Goal: Find contact information: Find contact information

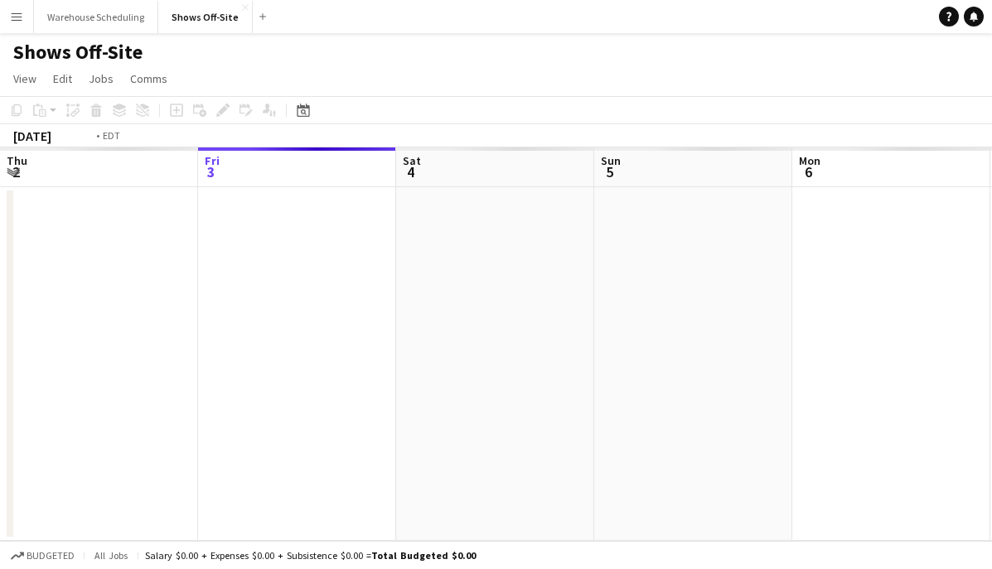
scroll to position [0, 570]
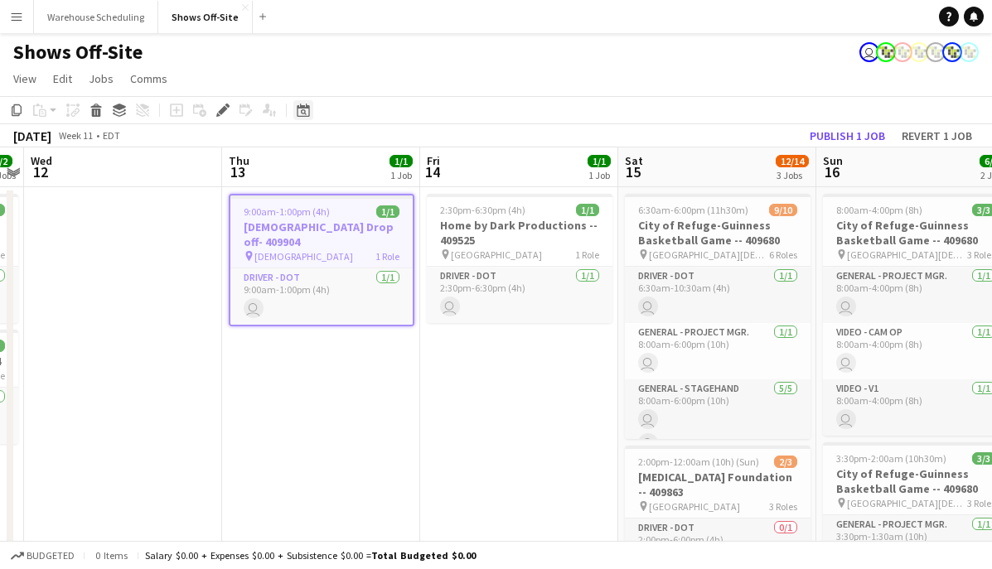
click at [312, 108] on div "Date picker" at bounding box center [303, 110] width 20 height 20
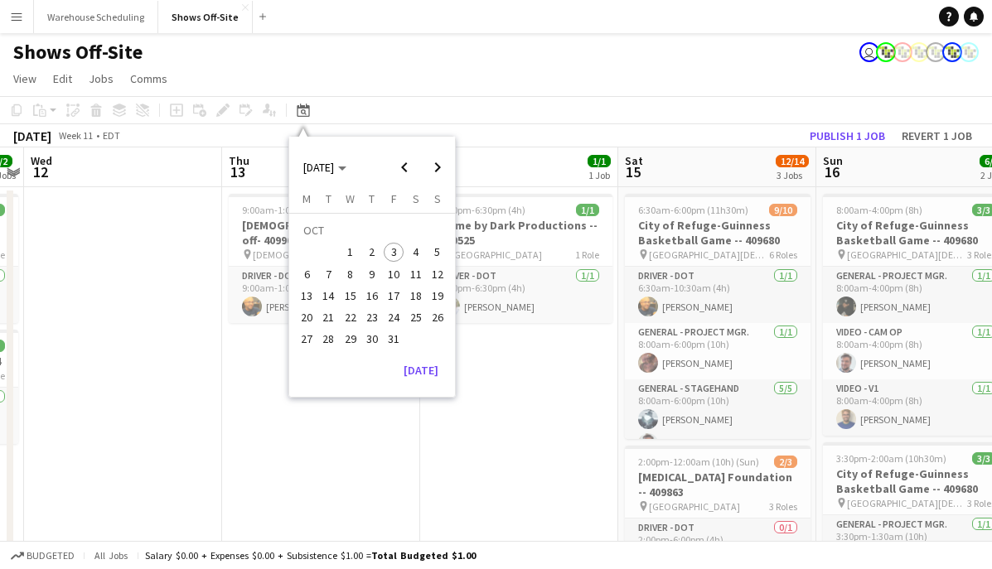
click at [419, 277] on span "11" at bounding box center [416, 274] width 20 height 20
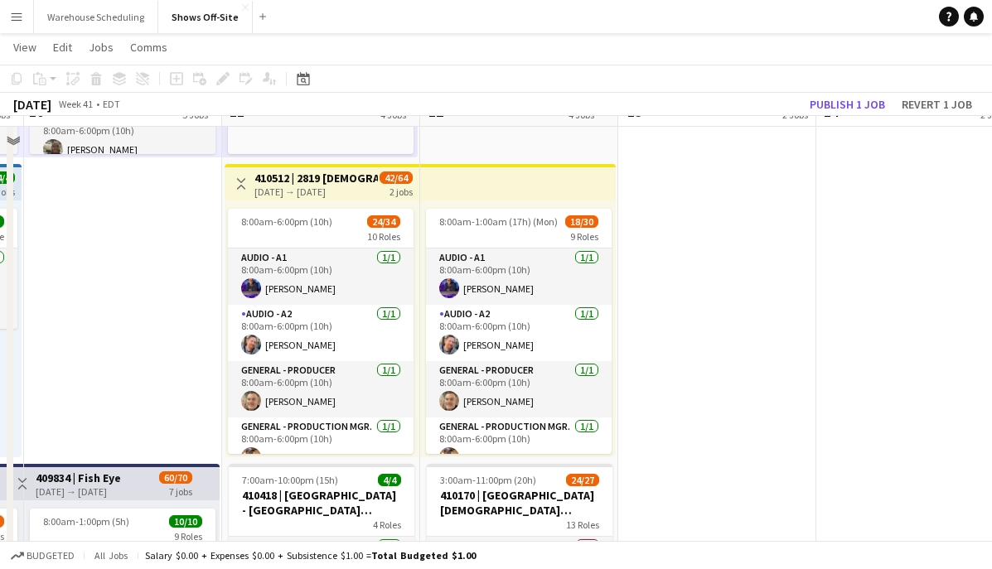
scroll to position [334, 0]
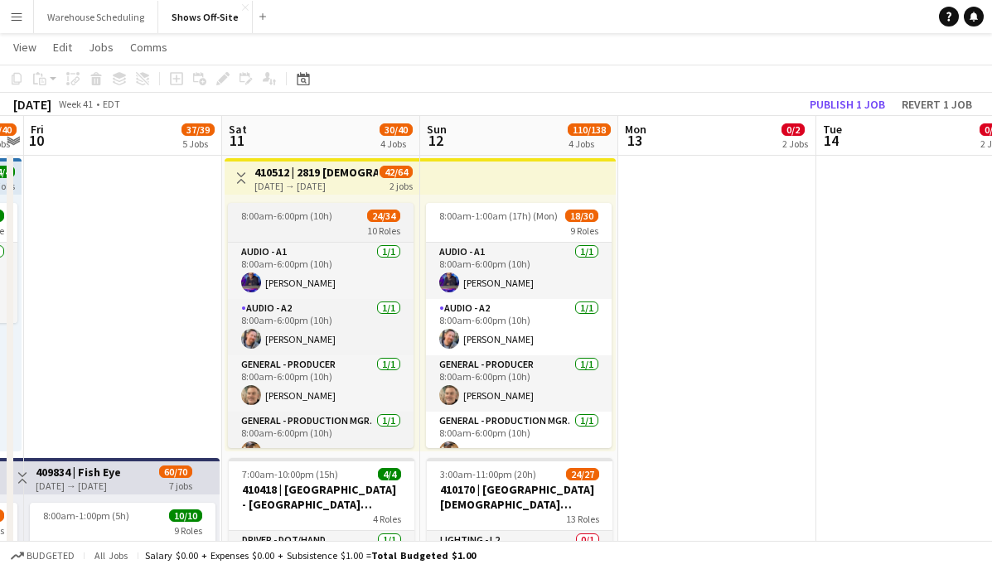
click at [290, 215] on span "8:00am-6:00pm (10h)" at bounding box center [286, 216] width 91 height 12
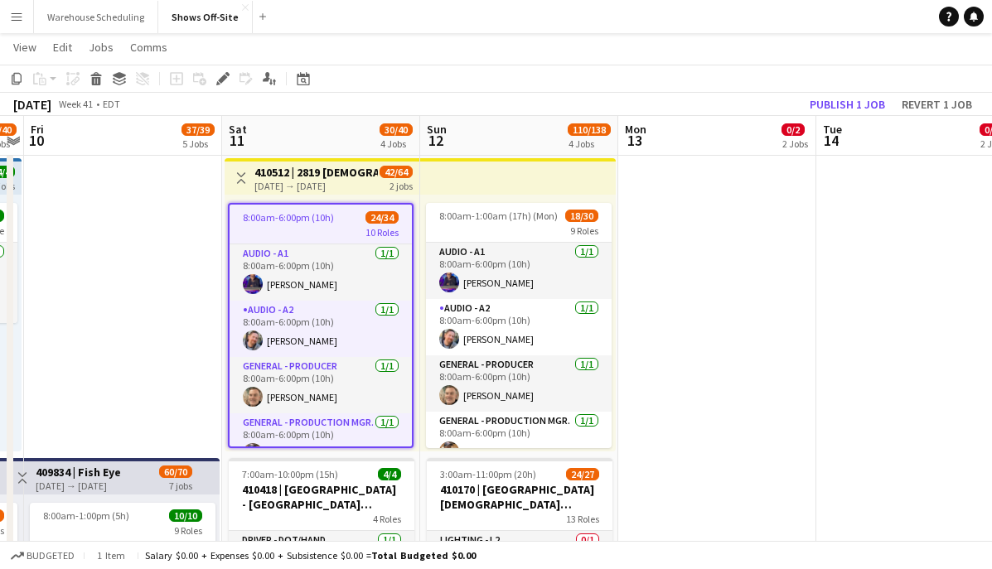
click at [307, 169] on h3 "410512 | 2819 Church GWCC ACCESS 2025" at bounding box center [315, 172] width 123 height 15
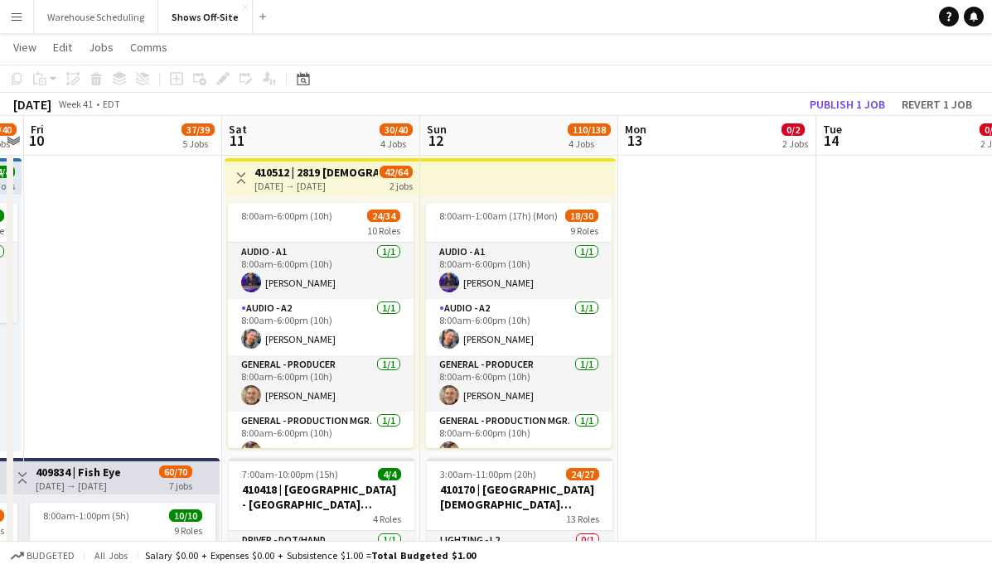
click at [289, 159] on app-top-bar "Toggle View 410512 | 2819 Church GWCC ACCESS 2025 10-11-2025 → 10-12-2025 42/64…" at bounding box center [322, 176] width 195 height 36
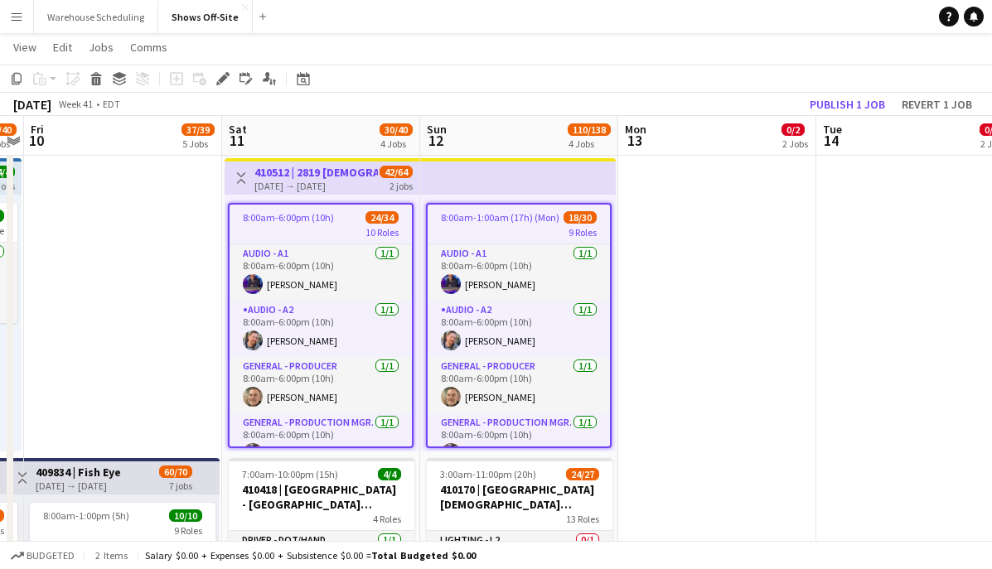
click at [224, 65] on app-toolbar "Copy Paste Paste Command V Paste with crew Command Shift V Paste linked Job Del…" at bounding box center [496, 79] width 992 height 28
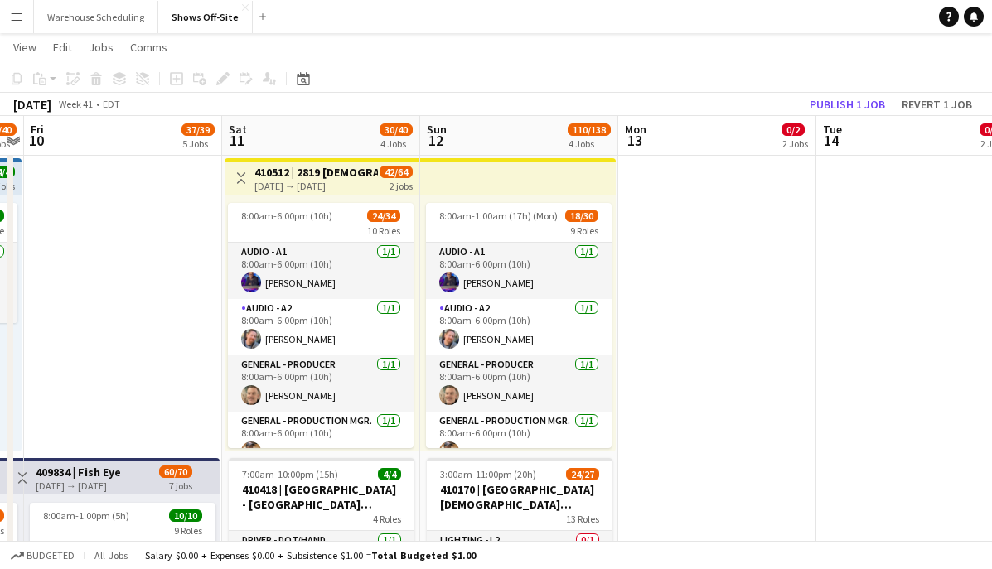
click at [291, 173] on h3 "410512 | 2819 Church GWCC ACCESS 2025" at bounding box center [315, 172] width 123 height 15
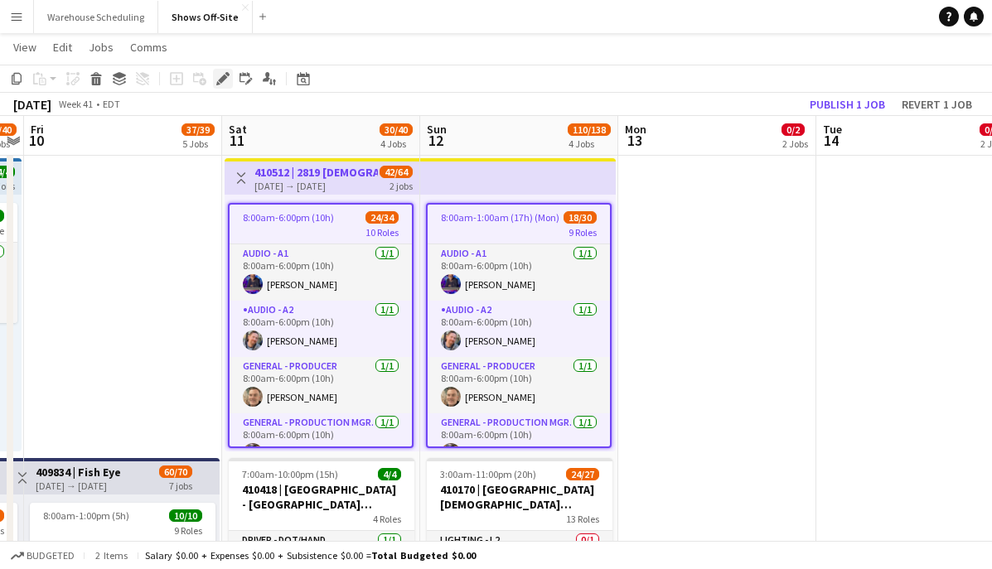
click at [225, 87] on div "Edit" at bounding box center [223, 79] width 20 height 20
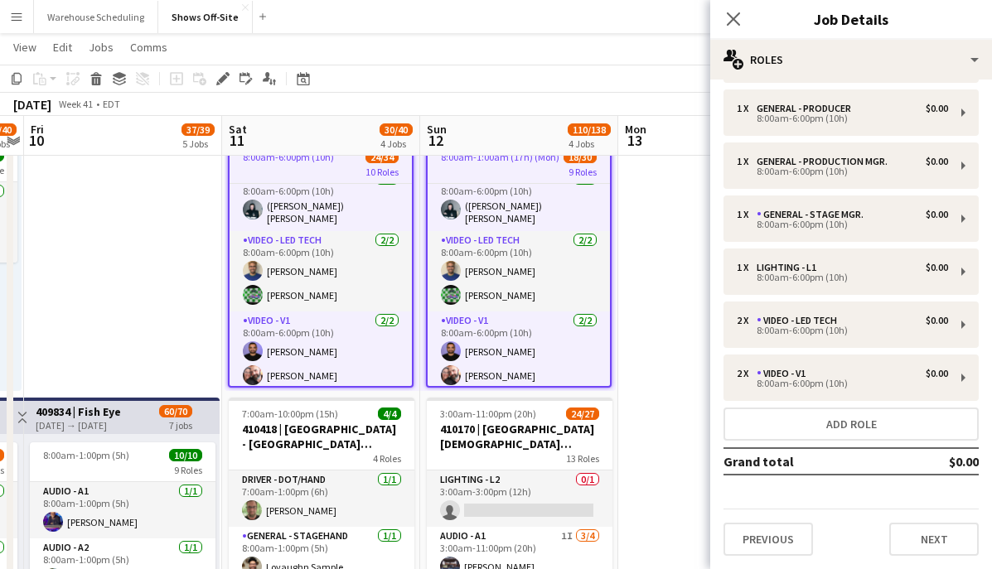
scroll to position [904, 0]
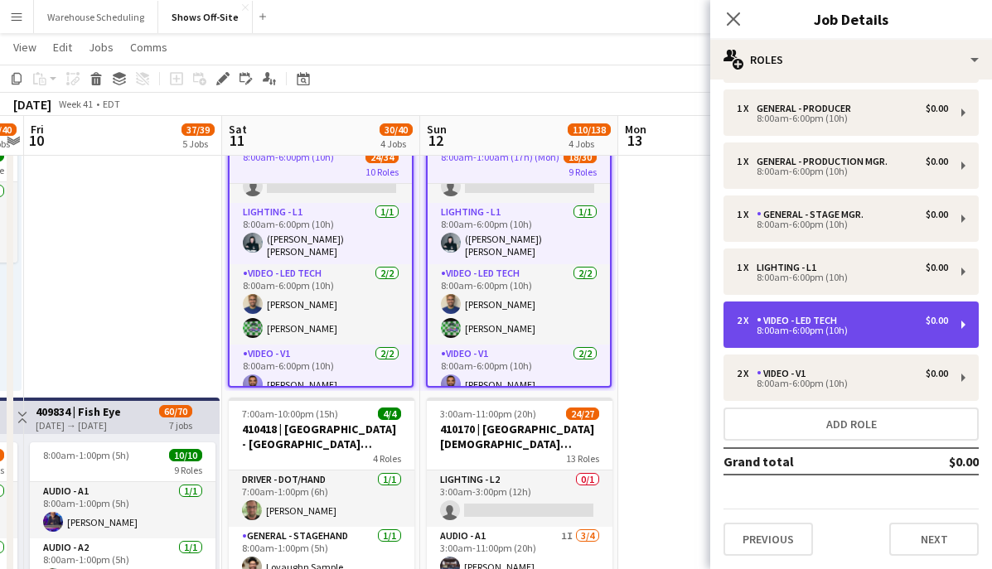
click at [832, 335] on div "8:00am-6:00pm (10h)" at bounding box center [842, 331] width 211 height 8
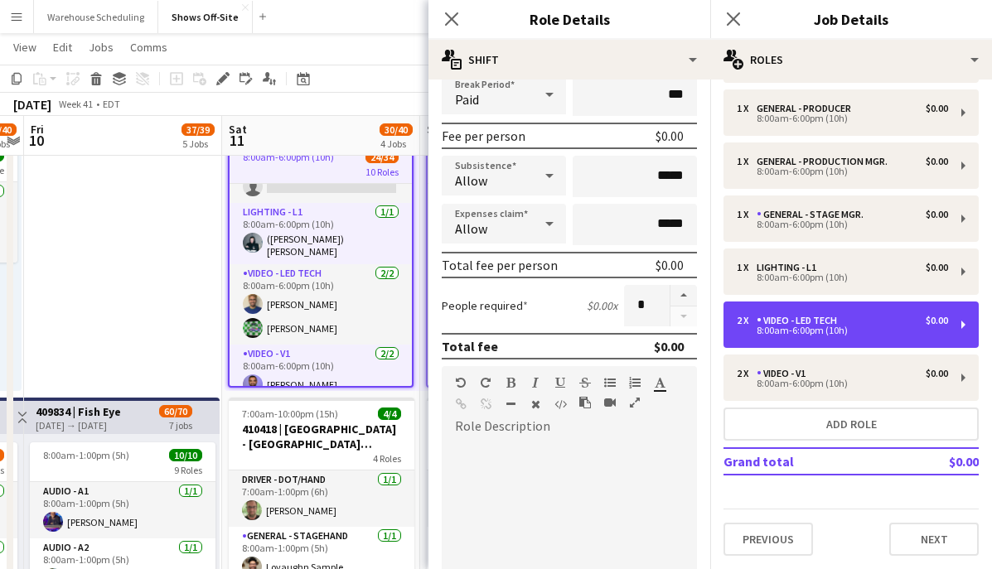
scroll to position [213, 0]
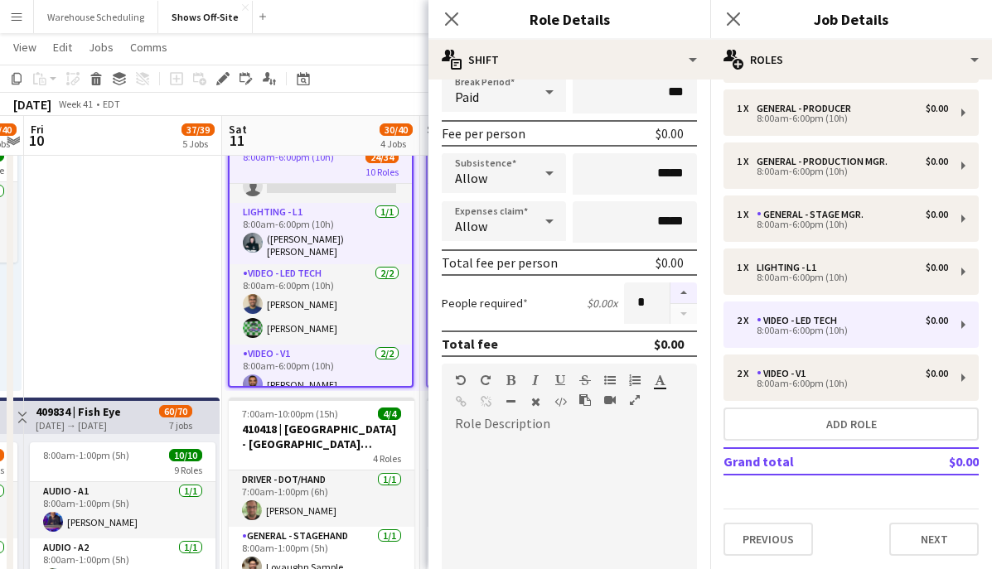
click at [685, 290] on button "button" at bounding box center [683, 294] width 27 height 22
type input "*"
click at [448, 14] on icon at bounding box center [451, 19] width 16 height 16
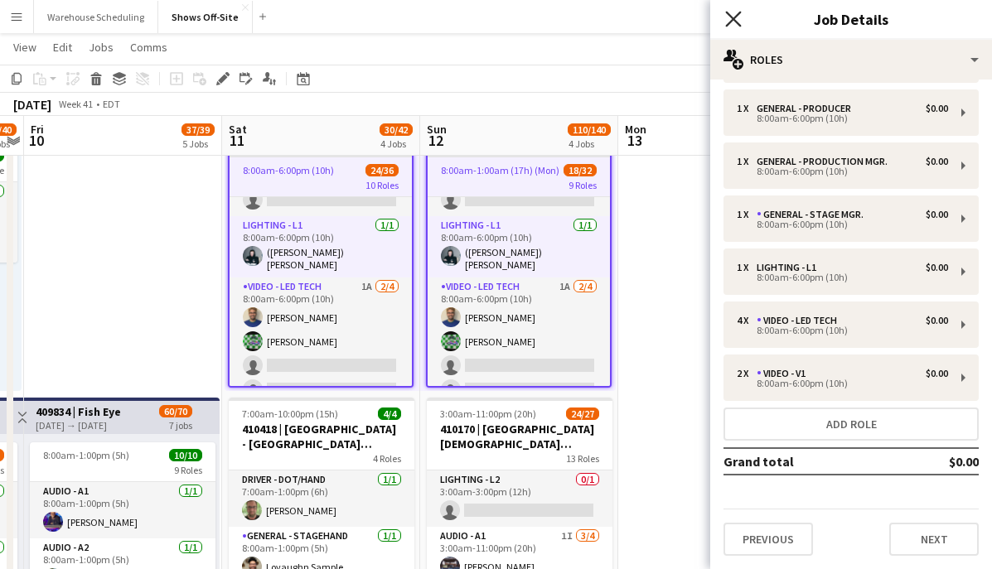
click at [731, 12] on icon "Close pop-in" at bounding box center [733, 19] width 16 height 16
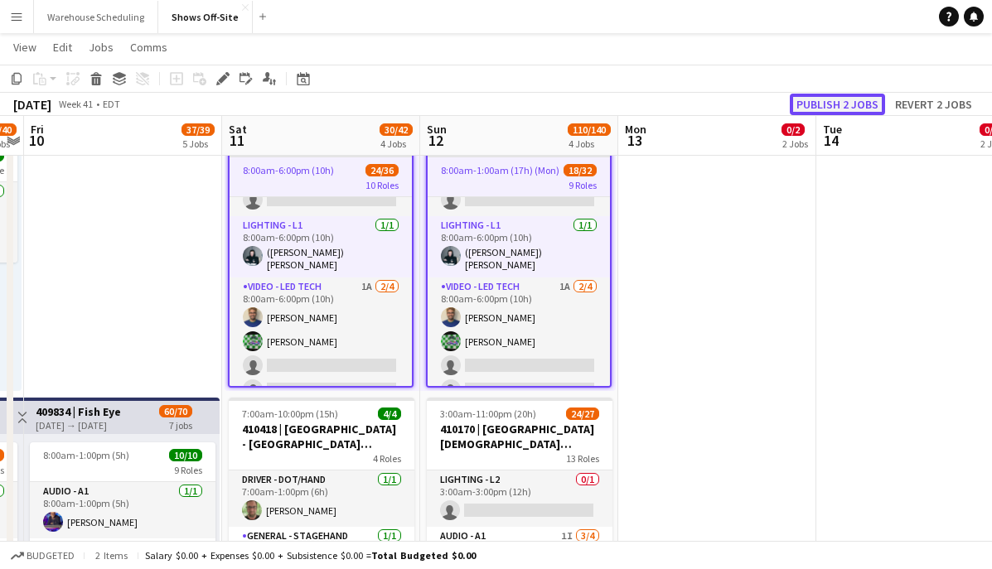
click at [820, 98] on button "Publish 2 jobs" at bounding box center [837, 105] width 95 height 22
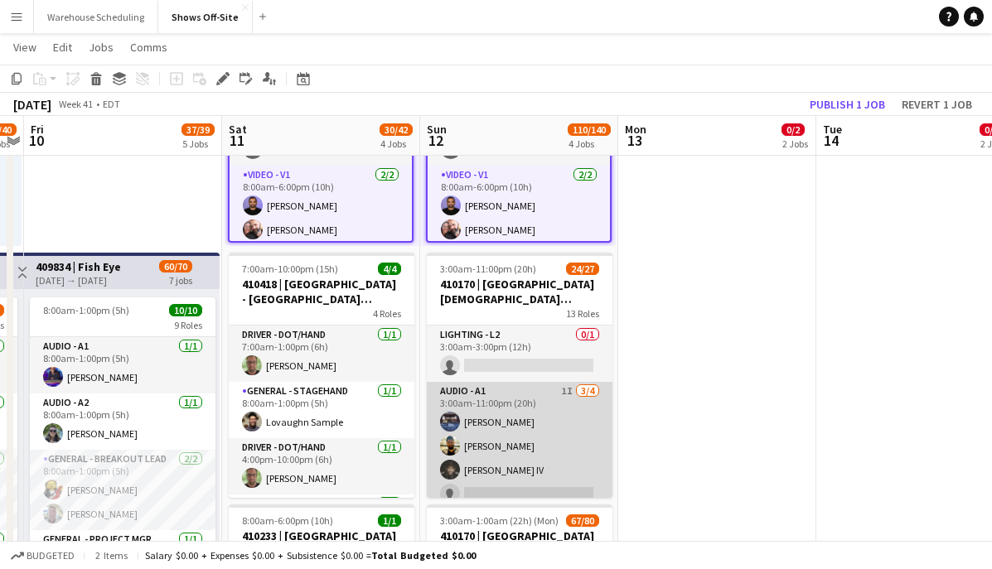
scroll to position [22, 0]
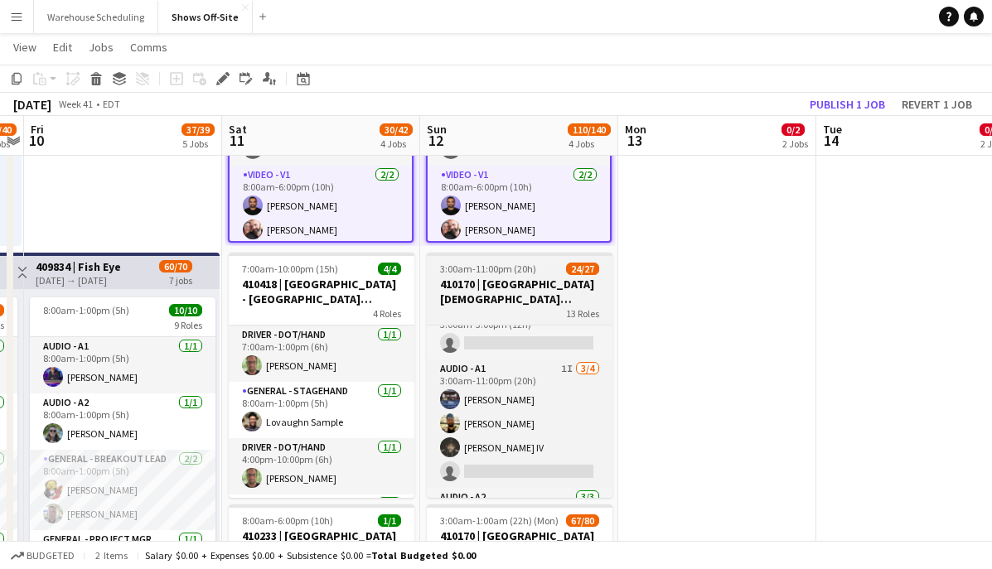
click at [501, 293] on h3 "410170 | 2819 Church State Farm Arena ACCESS 2025" at bounding box center [520, 292] width 186 height 30
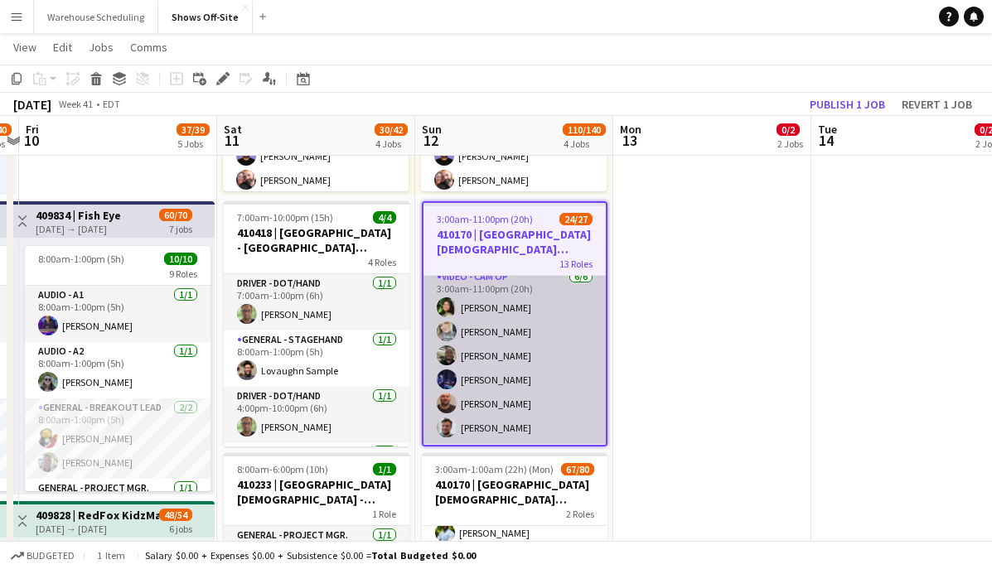
scroll to position [685, 0]
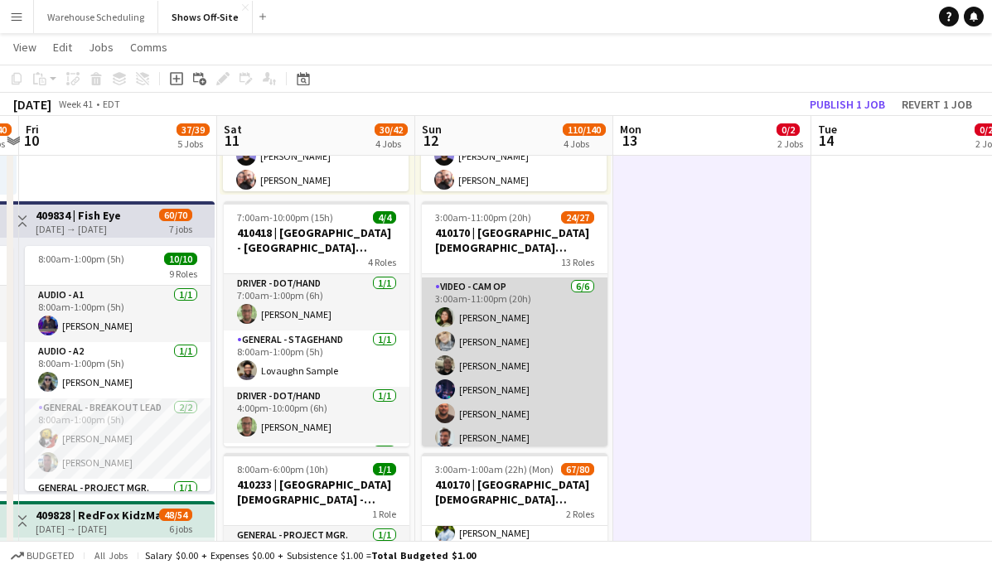
scroll to position [673, 0]
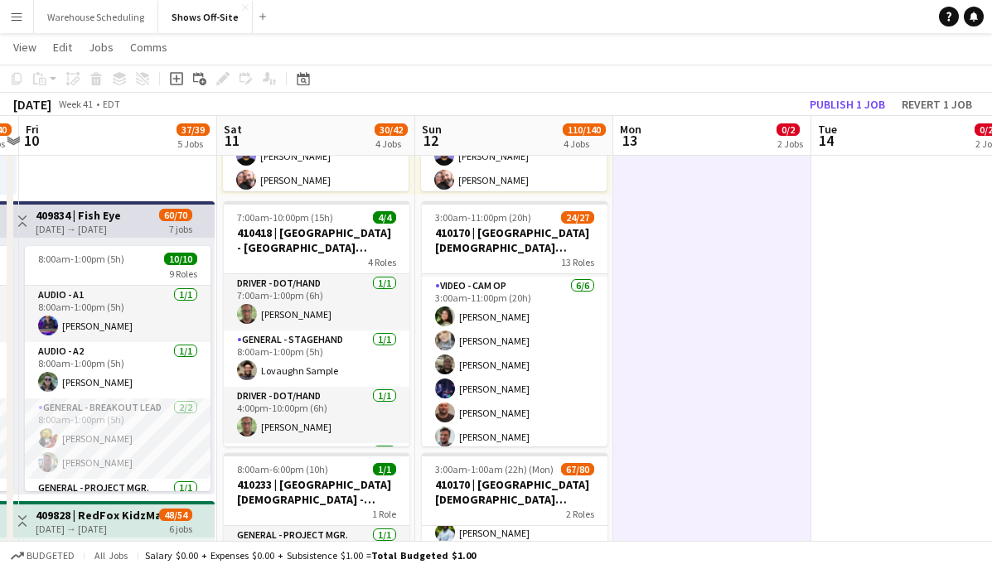
click at [283, 80] on div "Date picker OCT 2025 OCT 2025 Monday M Tuesday T Wednesday W Thursday T Friday …" at bounding box center [297, 79] width 37 height 20
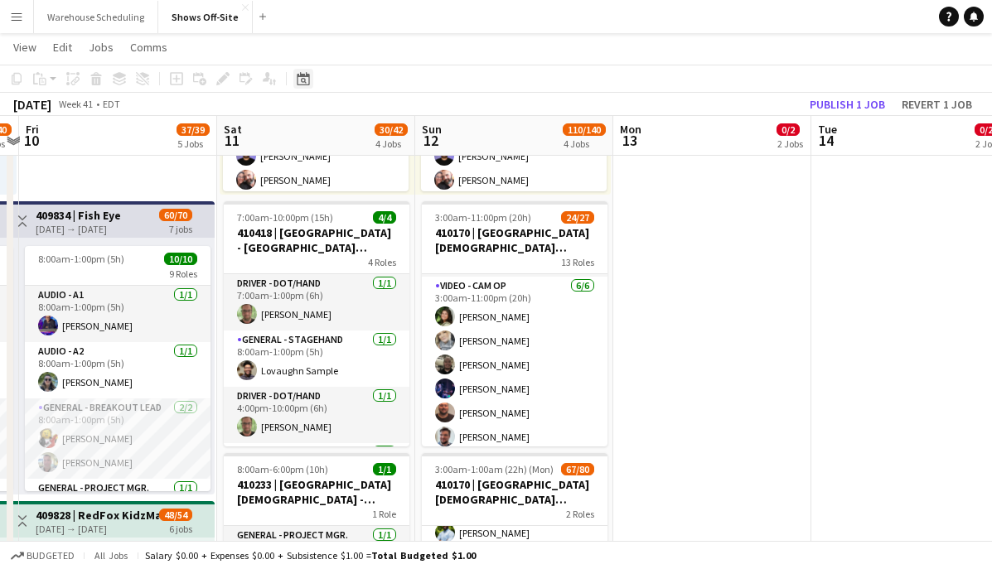
click at [295, 78] on div "Date picker" at bounding box center [303, 79] width 20 height 20
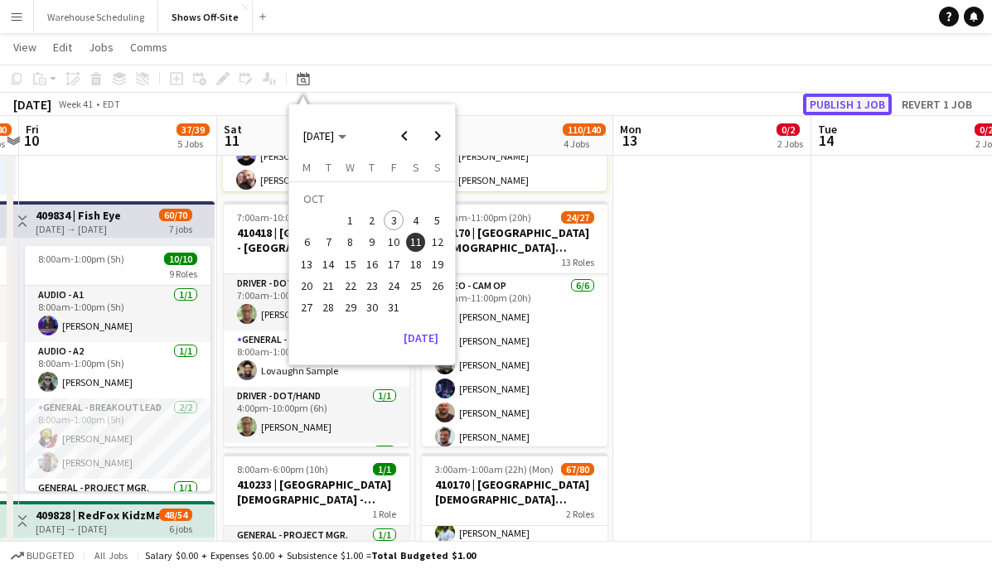
click at [830, 98] on button "Publish 1 job" at bounding box center [847, 105] width 89 height 22
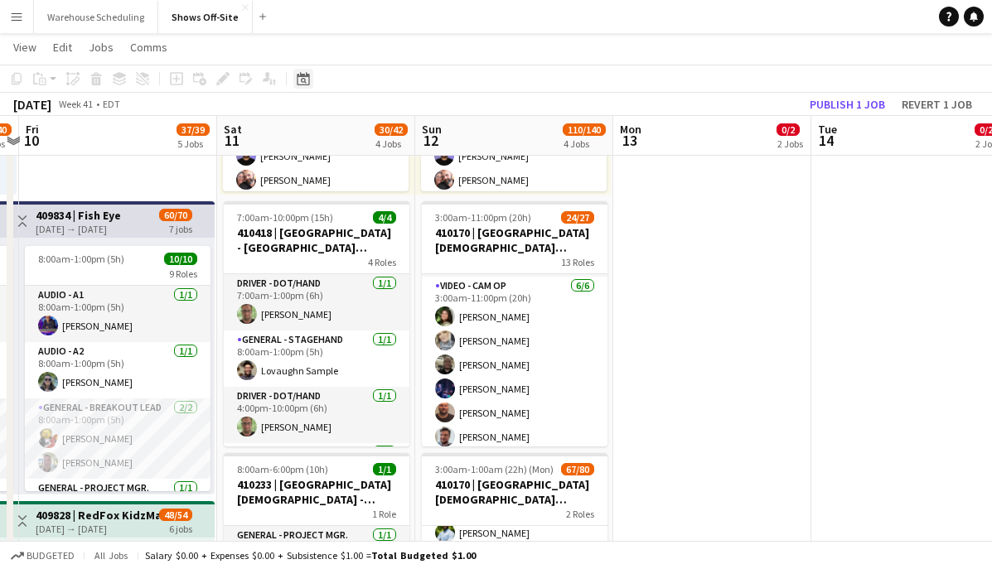
click at [298, 74] on icon at bounding box center [303, 78] width 12 height 13
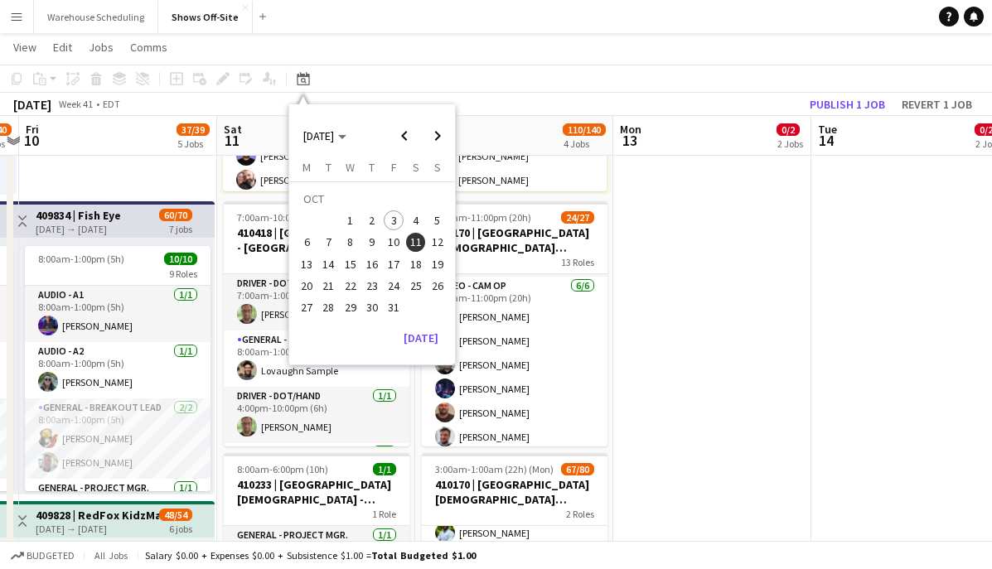
click at [326, 294] on span "21" at bounding box center [329, 286] width 20 height 20
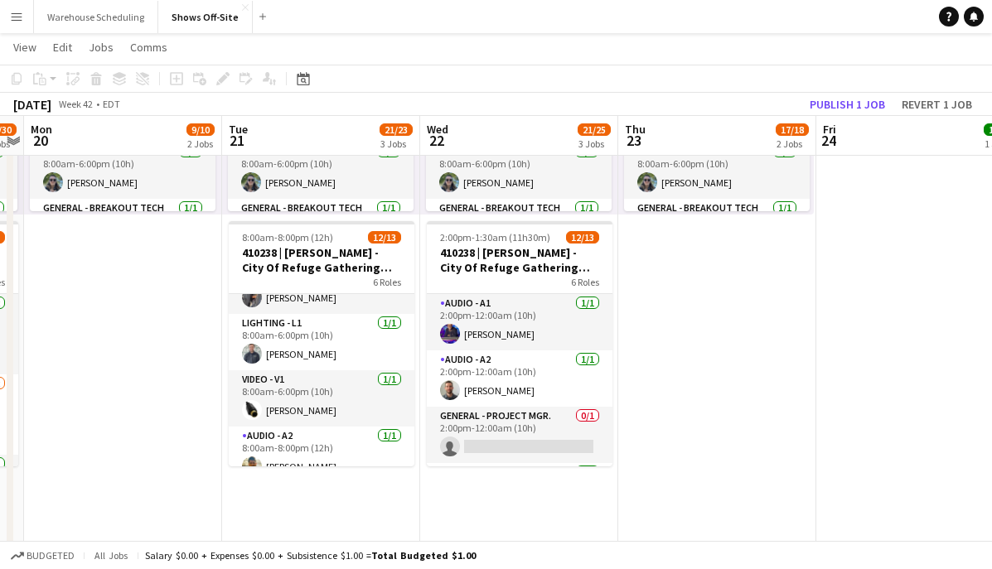
scroll to position [334, 0]
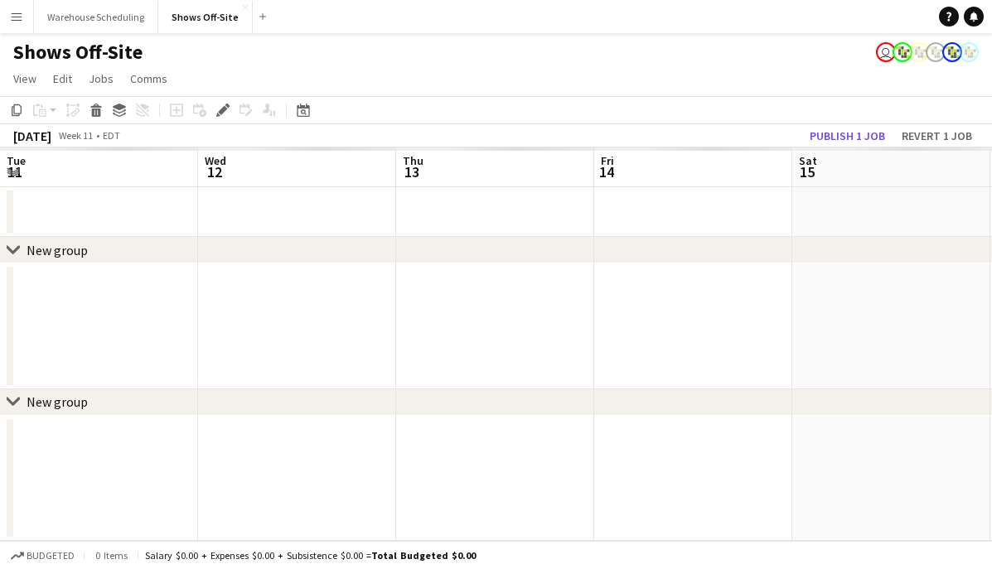
scroll to position [0, 570]
click at [13, 17] on app-icon "Menu" at bounding box center [16, 16] width 13 height 13
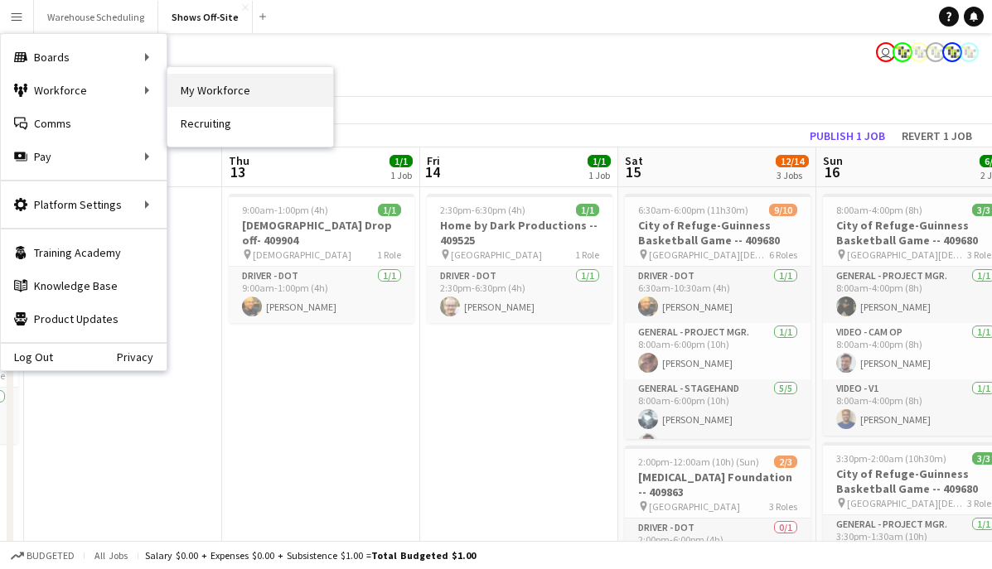
click at [225, 94] on link "My Workforce" at bounding box center [250, 90] width 166 height 33
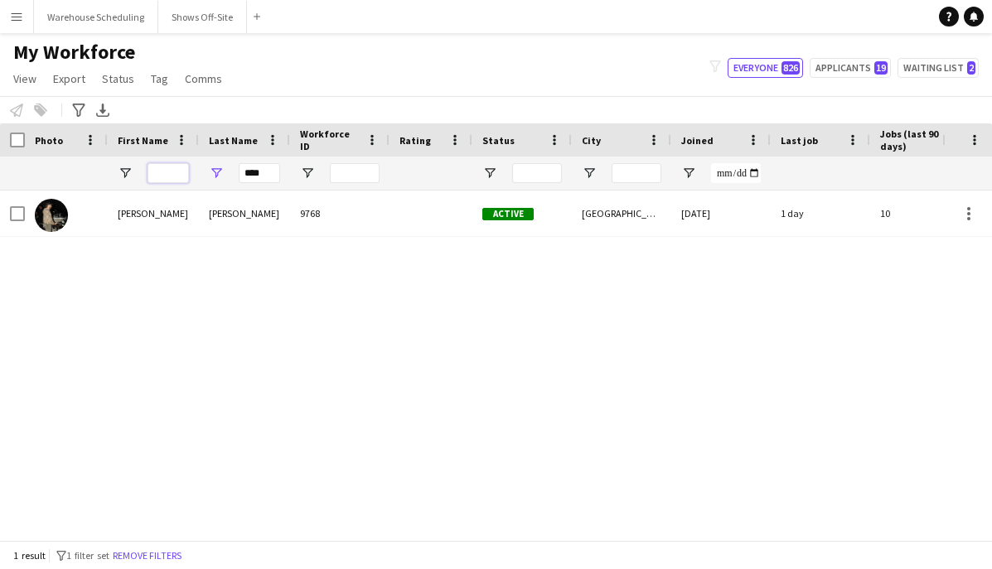
click at [157, 177] on input "First Name Filter Input" at bounding box center [168, 173] width 41 height 20
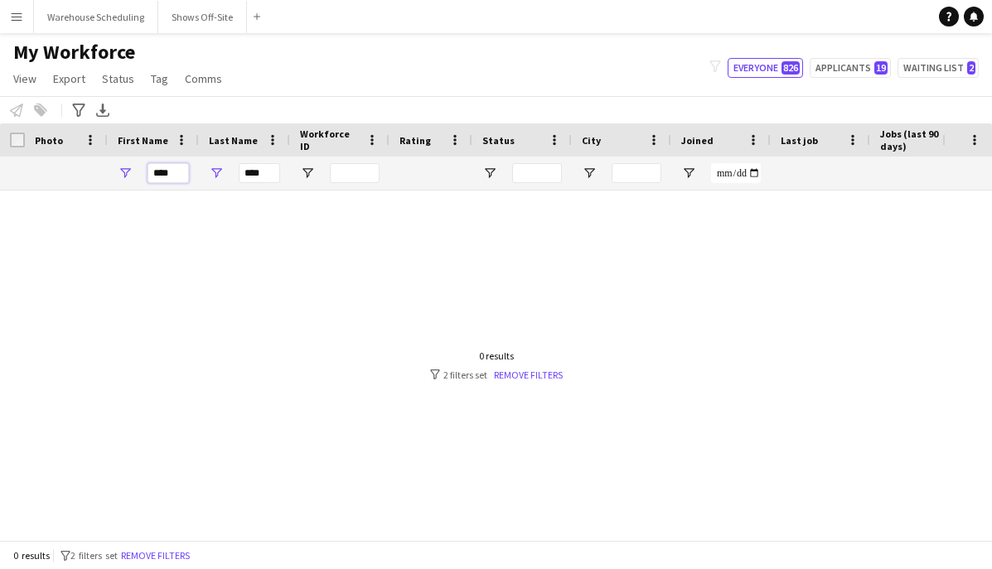
type input "****"
drag, startPoint x: 273, startPoint y: 177, endPoint x: 185, endPoint y: 177, distance: 87.8
click at [203, 177] on div "****" at bounding box center [244, 173] width 91 height 33
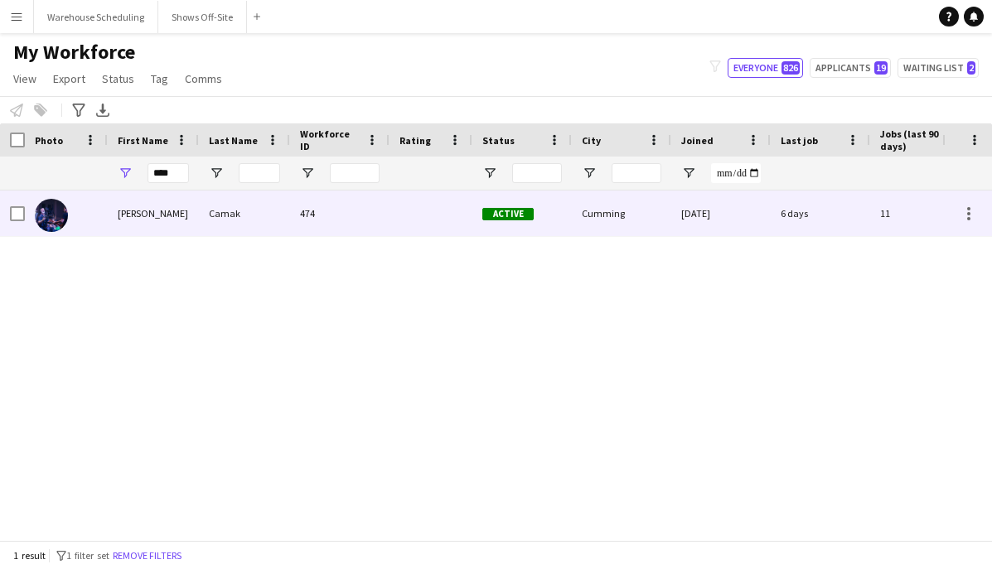
click at [194, 193] on div "[PERSON_NAME]" at bounding box center [153, 214] width 91 height 46
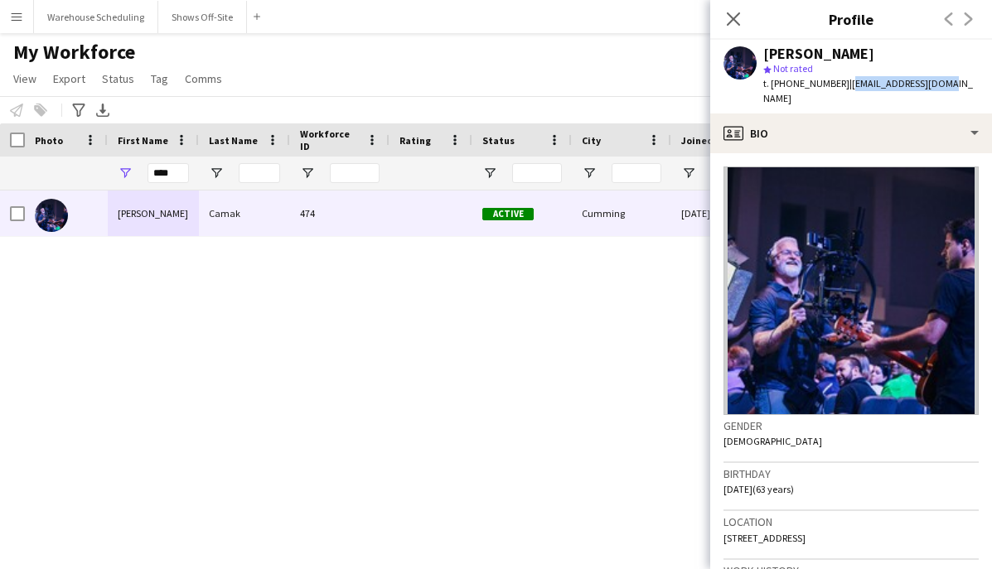
drag, startPoint x: 837, startPoint y: 85, endPoint x: 946, endPoint y: 86, distance: 108.6
click at [946, 86] on app-profile-header "[PERSON_NAME] star Not rated t. [PHONE_NUMBER] | [EMAIL_ADDRESS][DOMAIN_NAME]" at bounding box center [851, 77] width 282 height 74
copy span "[EMAIL_ADDRESS][DOMAIN_NAME]"
